Goal: Transaction & Acquisition: Purchase product/service

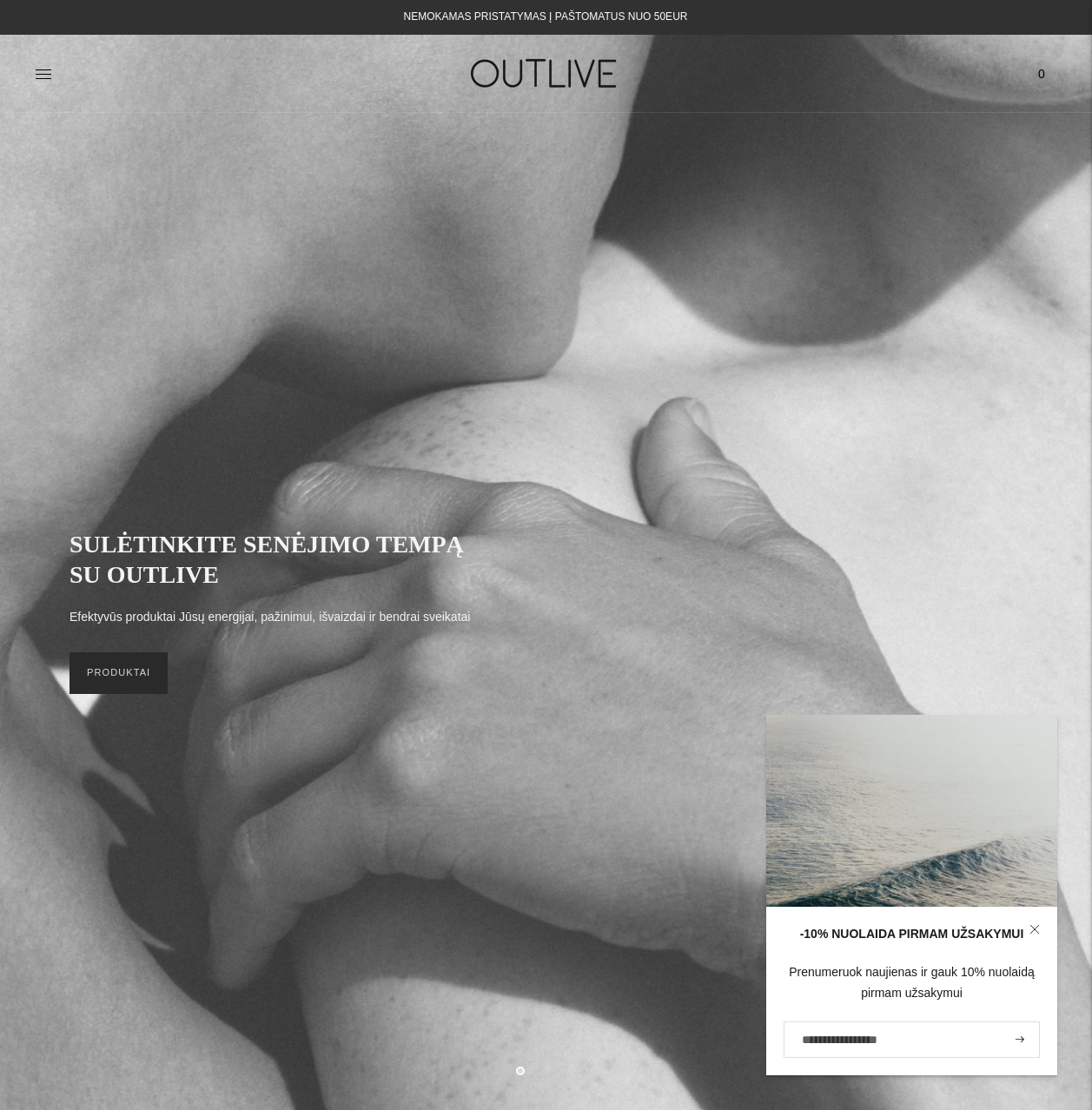
click at [155, 685] on link "PRODUKTAI" at bounding box center [118, 673] width 98 height 42
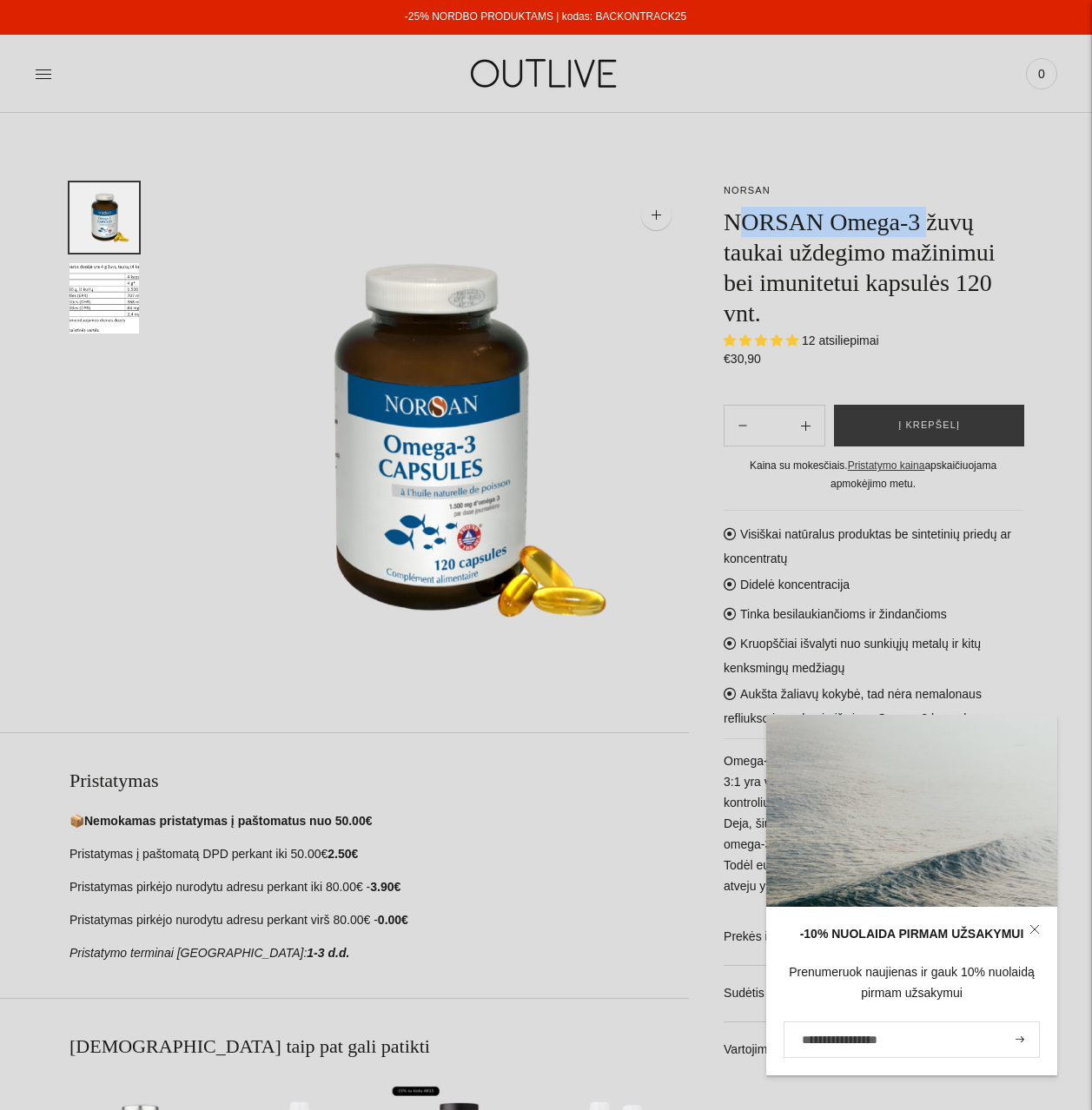
drag, startPoint x: 734, startPoint y: 211, endPoint x: 930, endPoint y: 211, distance: 196.0
click at [930, 211] on h1 "NORSAN Omega-3 žuvų taukai uždegimo mažinimui bei imunitetui kapsulės 120 vnt." at bounding box center [873, 267] width 299 height 122
click at [816, 225] on h1 "NORSAN Omega-3 žuvų taukai uždegimo mažinimui bei imunitetui kapsulės 120 vnt." at bounding box center [873, 267] width 299 height 122
drag, startPoint x: 718, startPoint y: 213, endPoint x: 983, endPoint y: 222, distance: 265.2
click at [983, 222] on div "**********" at bounding box center [856, 804] width 334 height 1243
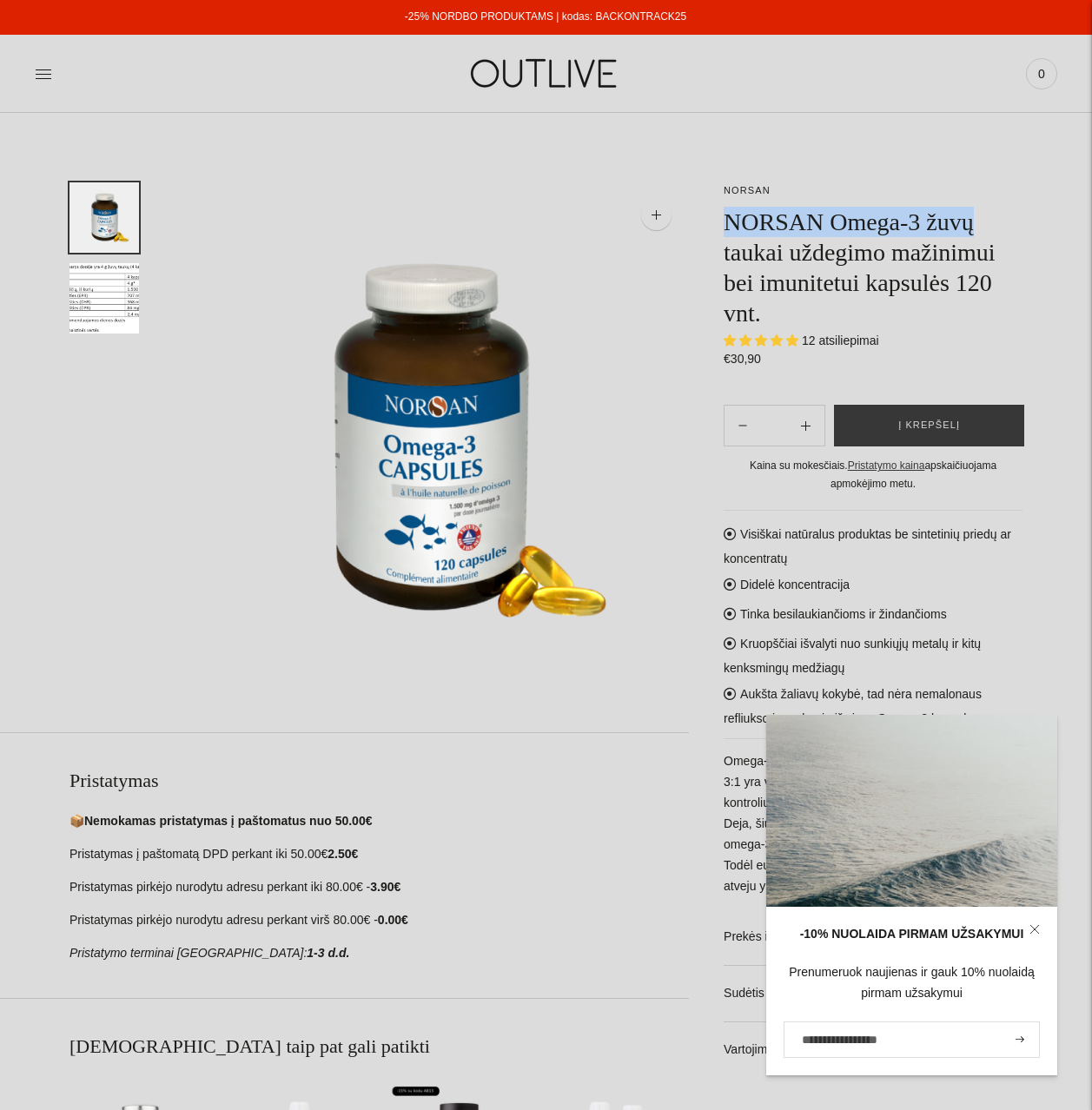
copy h1 "NORSAN Omega-3 žuvų"
